Goal: Check status: Check status

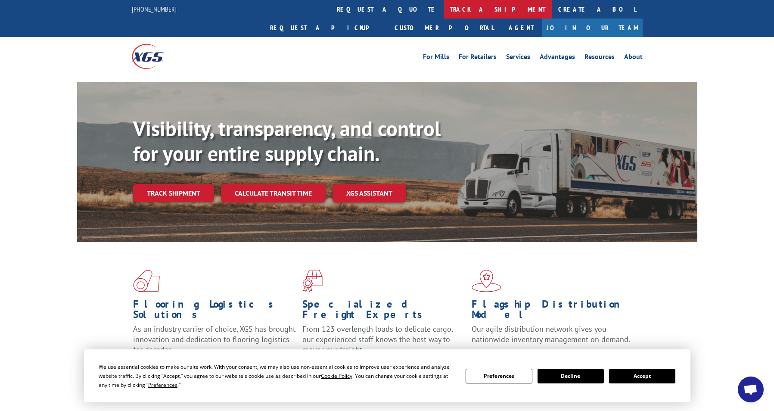
click at [444, 12] on link "track a shipment" at bounding box center [498, 9] width 108 height 19
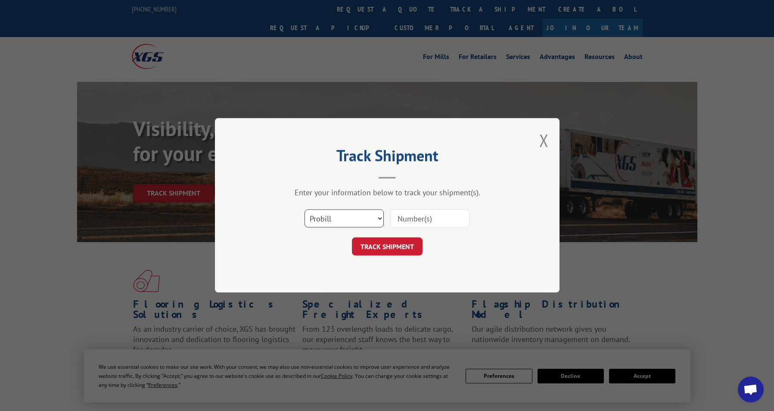
drag, startPoint x: 349, startPoint y: 219, endPoint x: 349, endPoint y: 227, distance: 8.2
click at [349, 223] on select "Select category... Probill BOL PO" at bounding box center [344, 219] width 79 height 18
select select "bol"
click at [305, 210] on select "Select category... Probill BOL PO" at bounding box center [344, 219] width 79 height 18
click at [427, 212] on input at bounding box center [429, 219] width 79 height 18
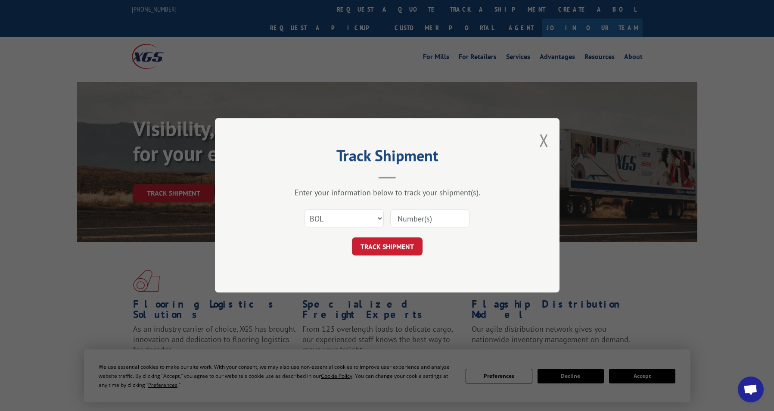
paste input "10521748"
type input "10521748"
click button "TRACK SHIPMENT" at bounding box center [387, 247] width 71 height 18
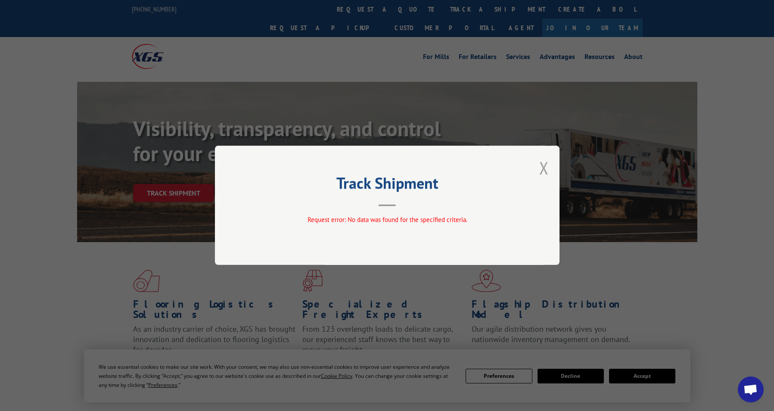
click at [542, 173] on button "Close modal" at bounding box center [543, 167] width 9 height 23
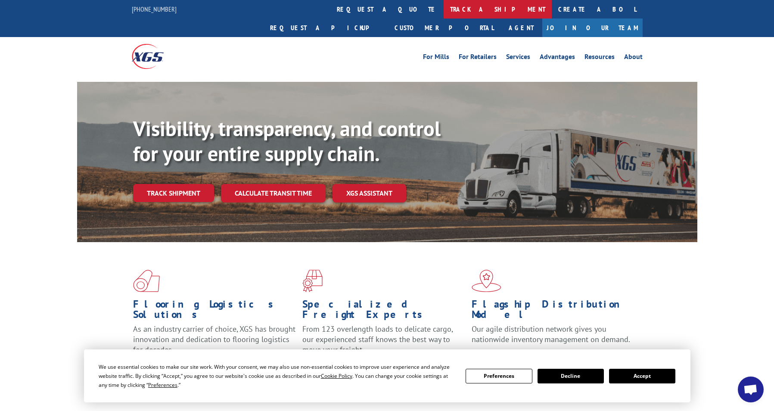
click at [444, 14] on link "track a shipment" at bounding box center [498, 9] width 108 height 19
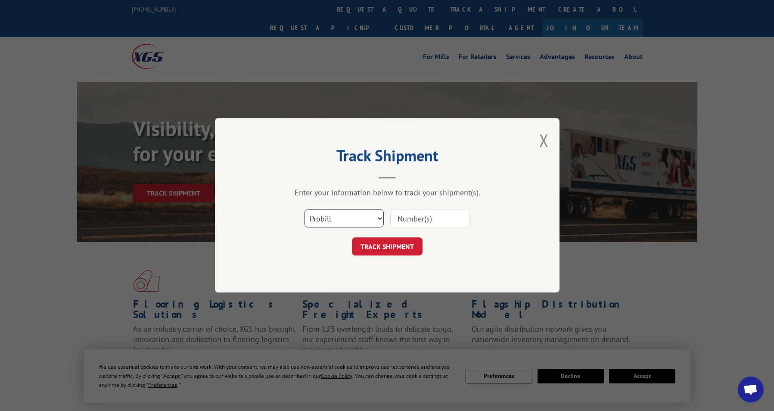
click at [354, 213] on select "Select category... Probill BOL PO" at bounding box center [344, 219] width 79 height 18
select select "po"
click at [305, 210] on select "Select category... Probill BOL PO" at bounding box center [344, 219] width 79 height 18
click at [412, 213] on input at bounding box center [429, 219] width 79 height 18
paste input "10521748"
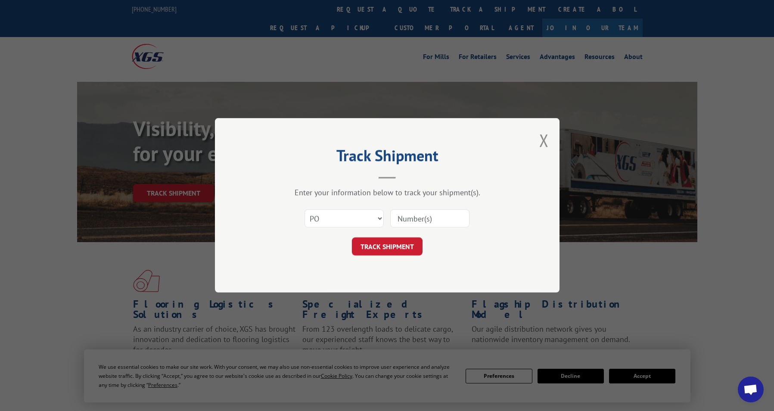
type input "10521748"
click button "TRACK SHIPMENT" at bounding box center [387, 247] width 71 height 18
